Goal: Navigation & Orientation: Find specific page/section

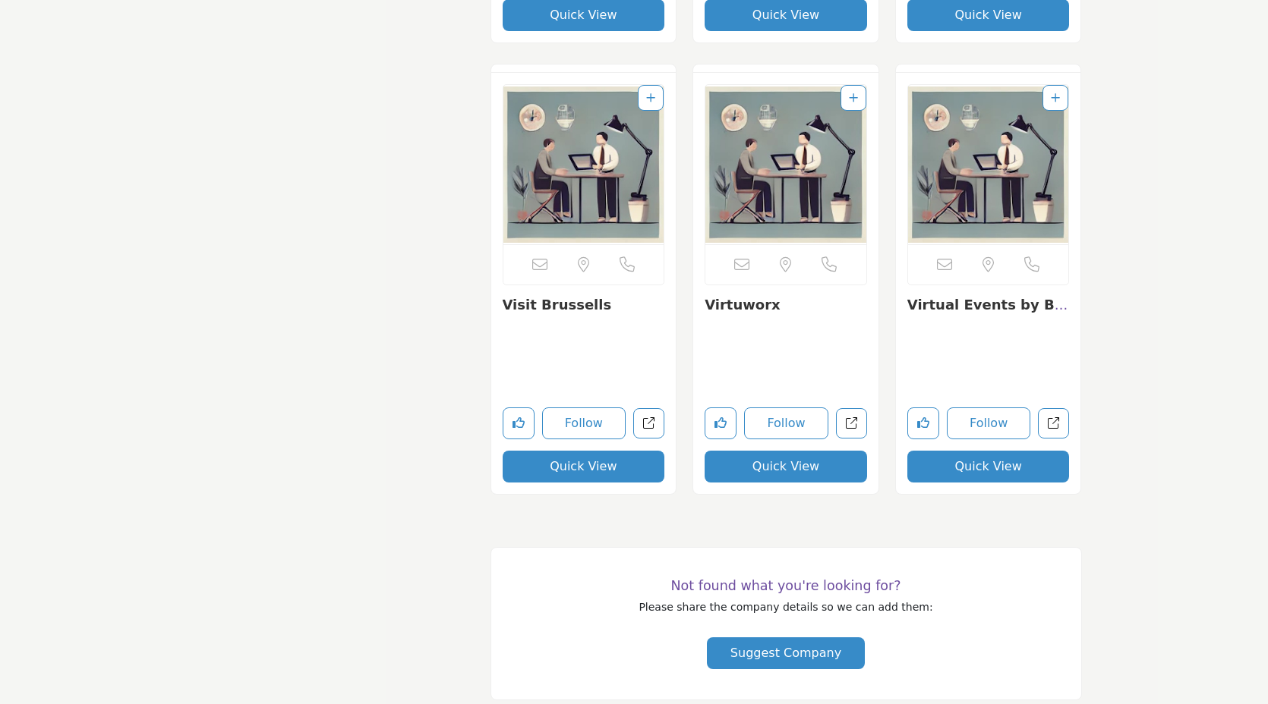
scroll to position [6584, 0]
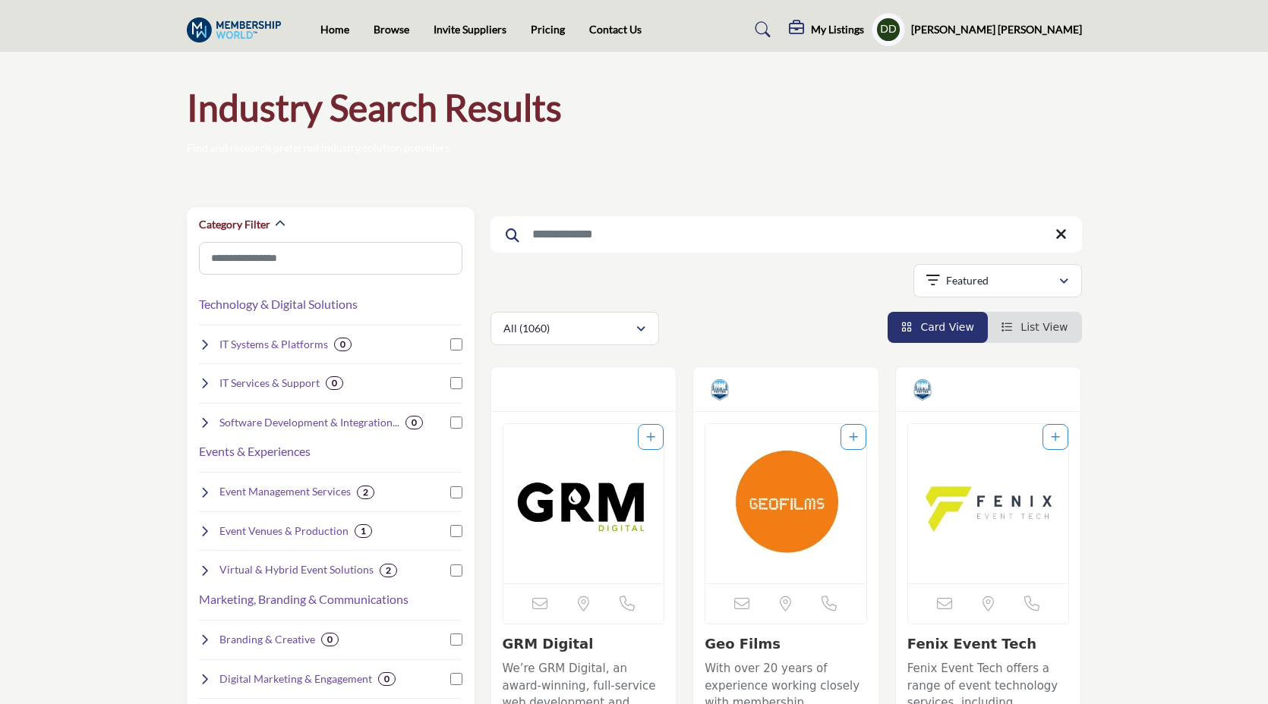
drag, startPoint x: 0, startPoint y: 0, endPoint x: 323, endPoint y: 5, distance: 323.4
click at [330, 30] on link "Home" at bounding box center [334, 29] width 29 height 13
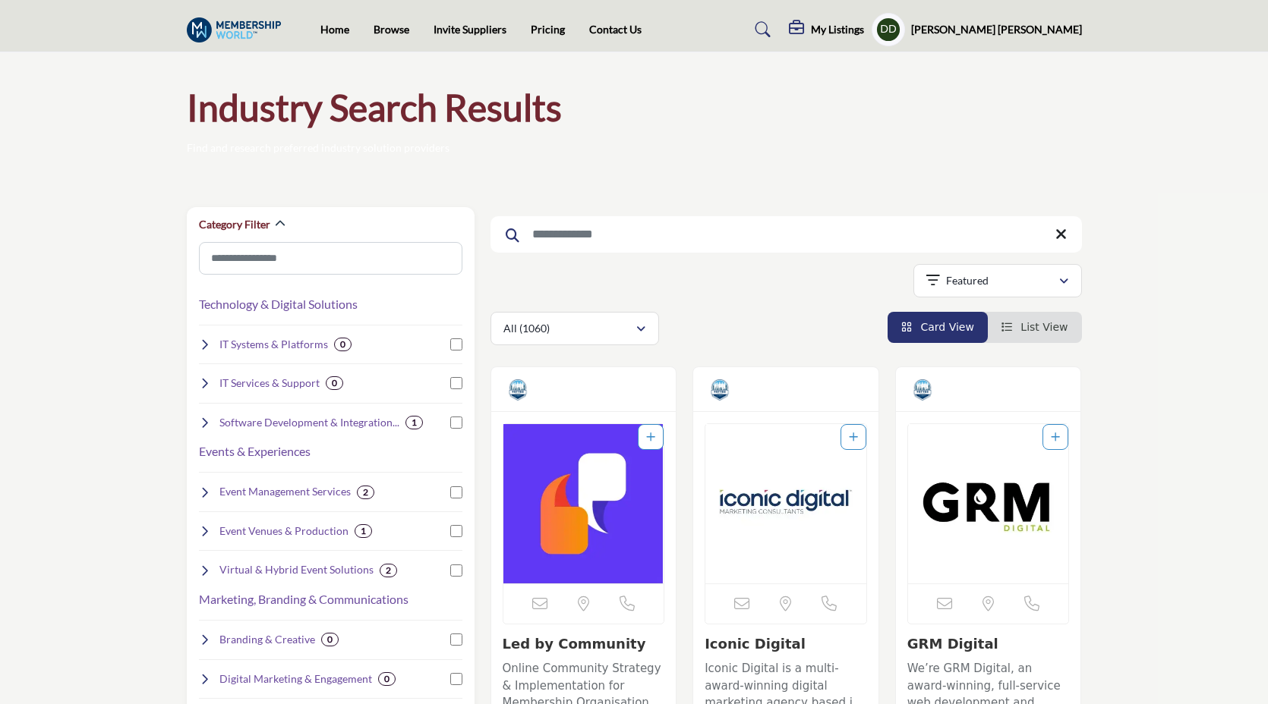
scroll to position [3510, 0]
